Goal: Information Seeking & Learning: Check status

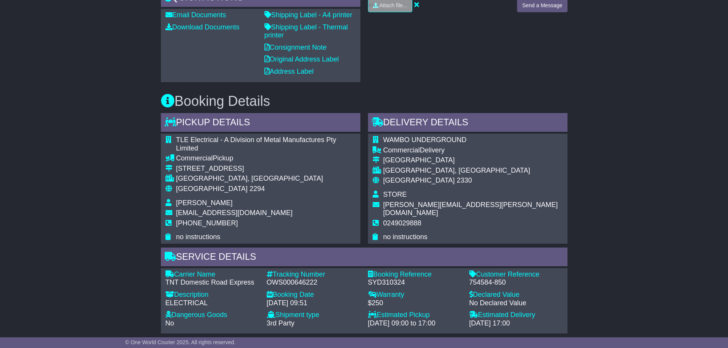
scroll to position [294, 0]
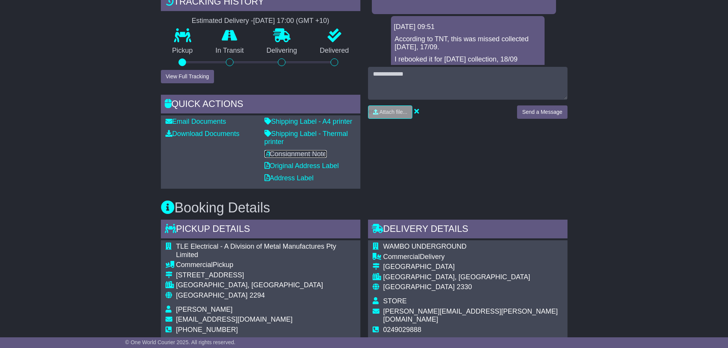
drag, startPoint x: 275, startPoint y: 152, endPoint x: 307, endPoint y: 150, distance: 31.4
click at [275, 152] on link "Consignment Note" at bounding box center [296, 154] width 62 height 8
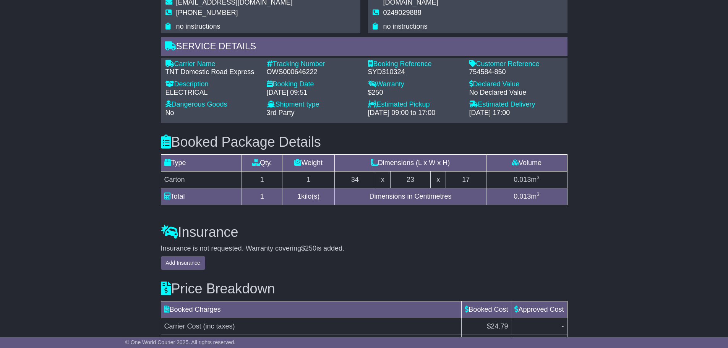
scroll to position [420, 0]
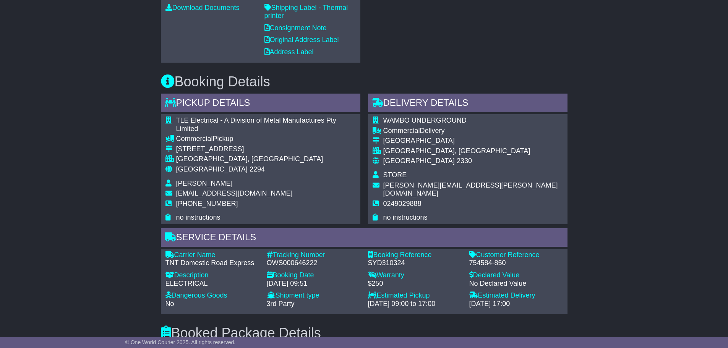
click at [294, 265] on div "OWS000646222" at bounding box center [314, 263] width 94 height 8
copy div "OWS000646222"
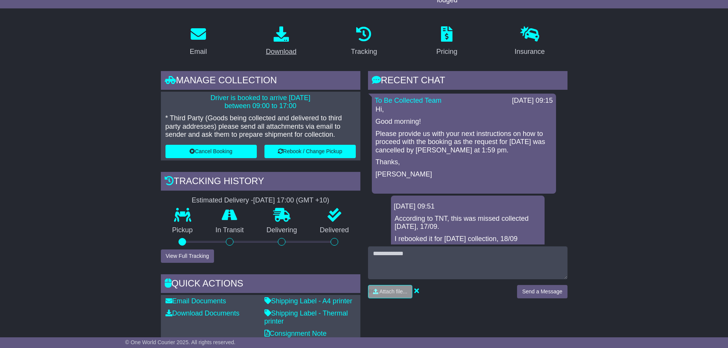
scroll to position [0, 0]
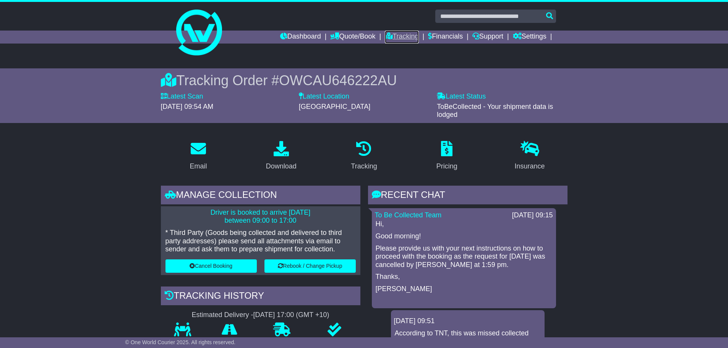
click at [401, 33] on link "Tracking" at bounding box center [402, 37] width 34 height 13
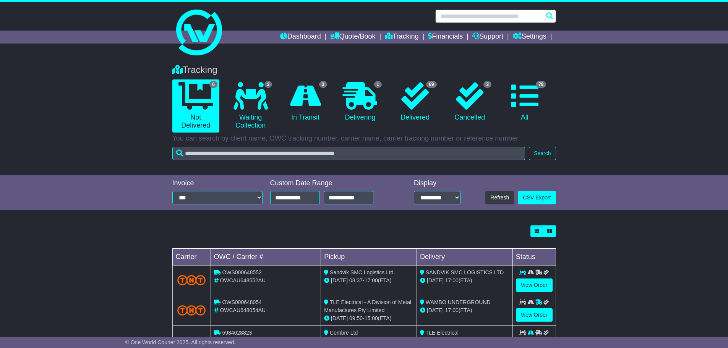
paste input "**********"
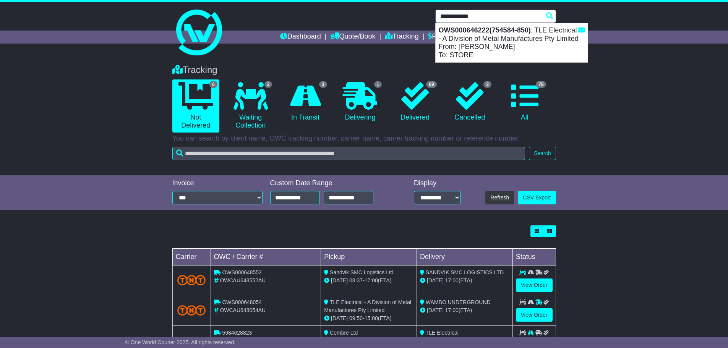
type input "**********"
click at [551, 15] on input "**********" at bounding box center [495, 16] width 121 height 13
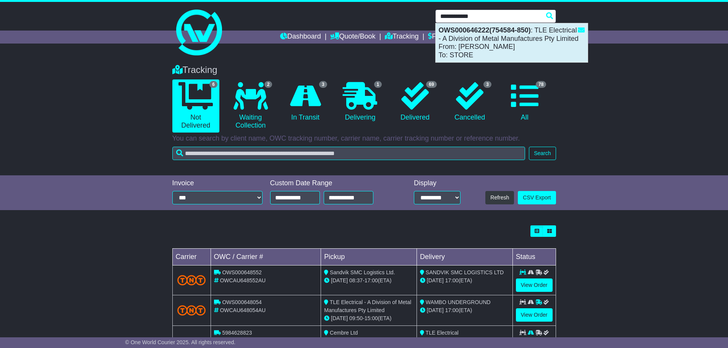
click at [513, 38] on div "OWS000646222(754584-850) : TLE Electrical - A Division of Metal Manufactures Pt…" at bounding box center [512, 42] width 152 height 39
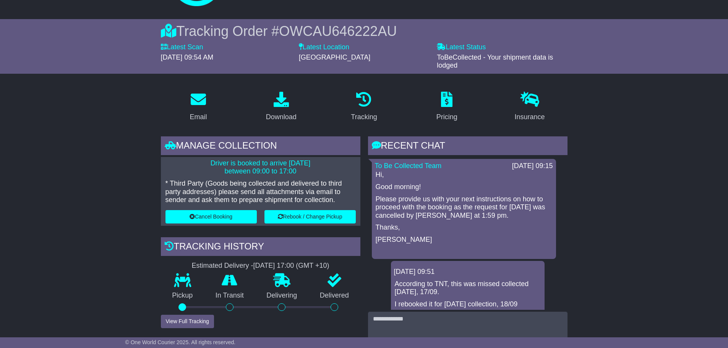
scroll to position [115, 0]
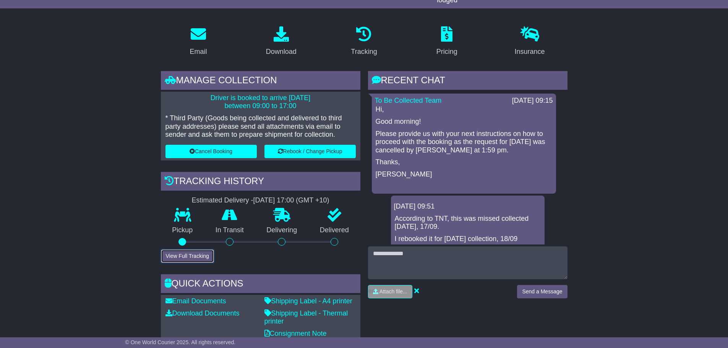
click at [193, 255] on button "View Full Tracking" at bounding box center [187, 256] width 53 height 13
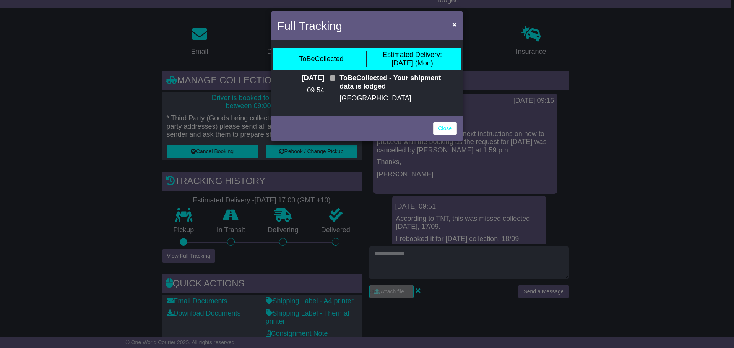
click at [332, 78] on span at bounding box center [332, 77] width 5 height 5
click at [456, 23] on span "×" at bounding box center [454, 24] width 5 height 9
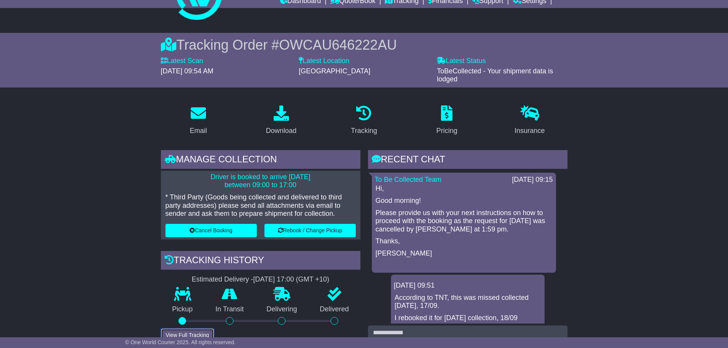
scroll to position [0, 0]
